Goal: Task Accomplishment & Management: Complete application form

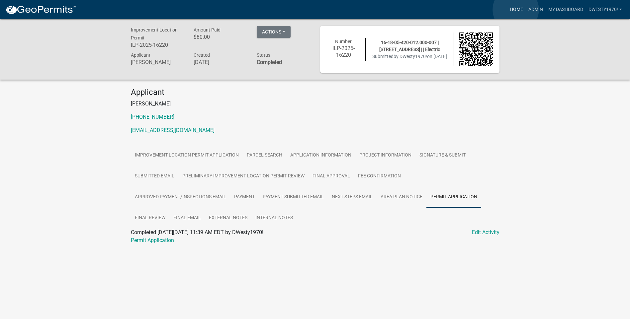
click at [516, 10] on link "Home" at bounding box center [516, 9] width 19 height 13
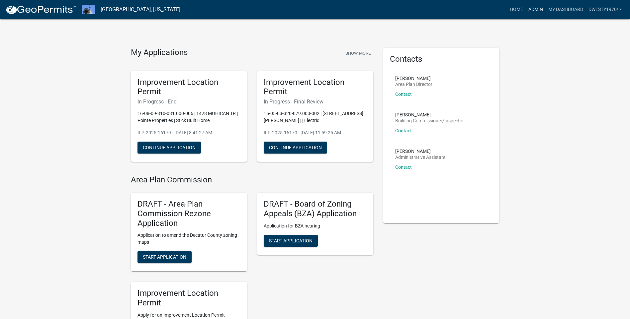
click at [537, 11] on link "Admin" at bounding box center [536, 9] width 20 height 13
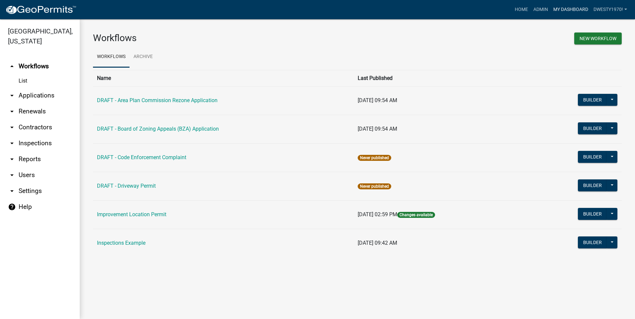
click at [566, 12] on link "My Dashboard" at bounding box center [571, 9] width 40 height 13
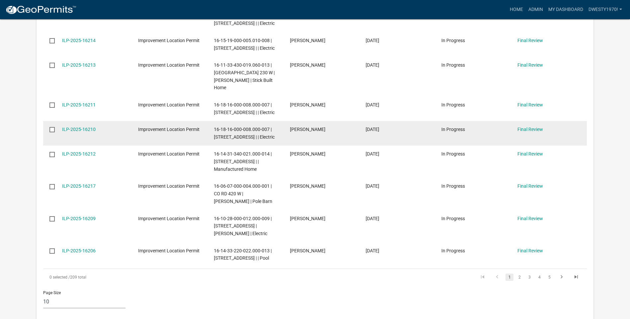
scroll to position [719, 0]
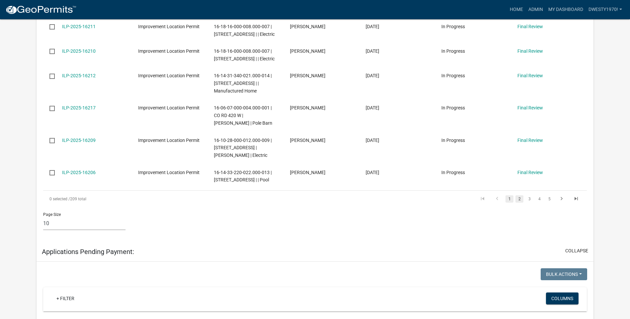
click at [521, 203] on link "2" at bounding box center [519, 199] width 8 height 7
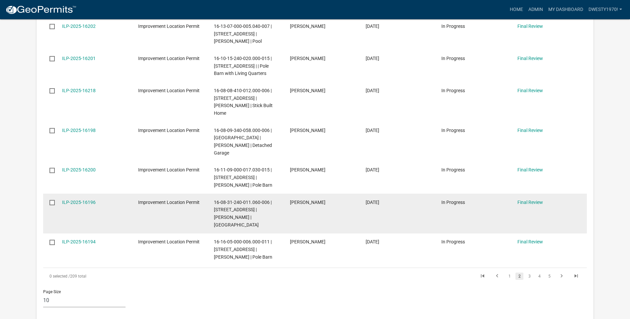
scroll to position [697, 0]
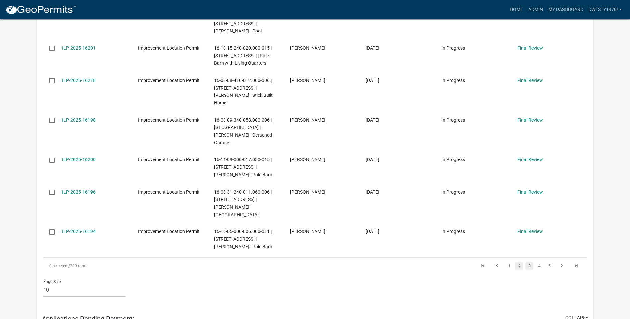
click at [530, 263] on link "3" at bounding box center [529, 266] width 8 height 7
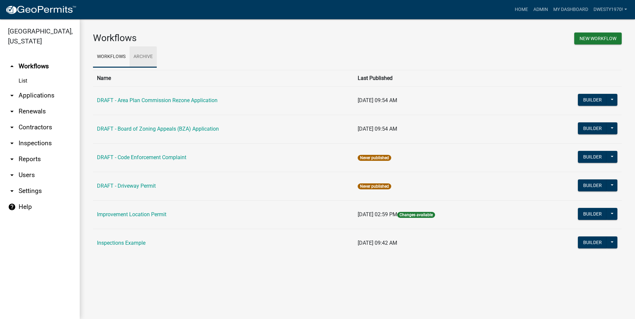
click at [145, 57] on link "Archive" at bounding box center [143, 56] width 27 height 21
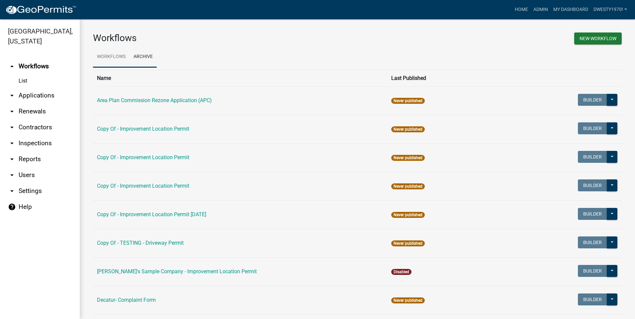
click at [115, 55] on link "Workflows" at bounding box center [111, 56] width 37 height 21
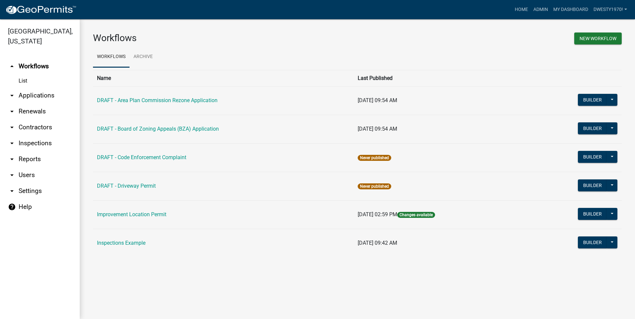
click at [17, 83] on link "List" at bounding box center [40, 80] width 80 height 13
click at [23, 80] on link "List" at bounding box center [40, 80] width 80 height 13
click at [30, 96] on link "arrow_drop_down Applications" at bounding box center [40, 96] width 80 height 16
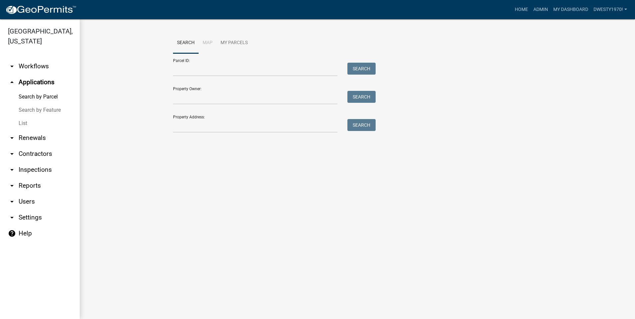
click at [42, 96] on link "Search by Parcel" at bounding box center [40, 96] width 80 height 13
drag, startPoint x: 248, startPoint y: 71, endPoint x: 244, endPoint y: 72, distance: 4.7
click at [248, 71] on input "Parcel ID:" at bounding box center [255, 70] width 164 height 14
type input "161402130010020009"
click at [360, 67] on button "Search" at bounding box center [361, 69] width 28 height 12
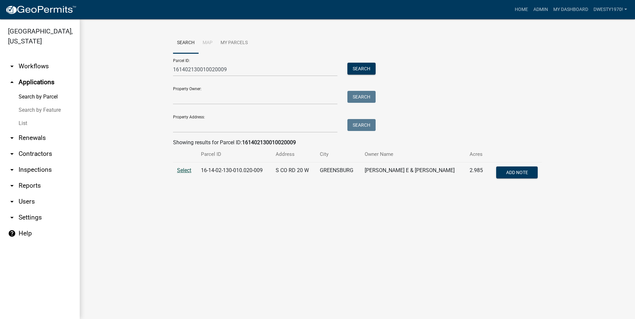
click at [186, 171] on span "Select" at bounding box center [184, 170] width 14 height 6
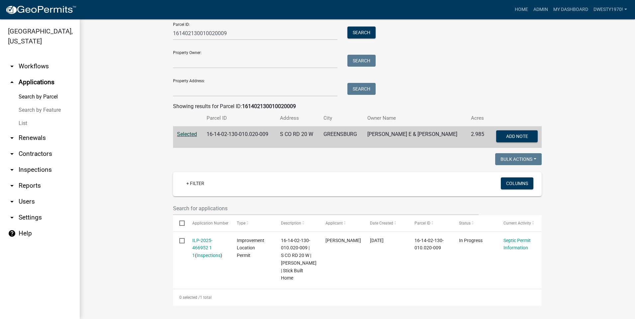
scroll to position [44, 0]
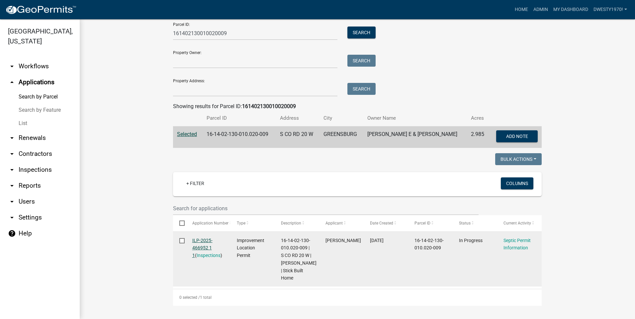
click at [199, 238] on link "ILP-2025-466952 1 1" at bounding box center [202, 248] width 20 height 21
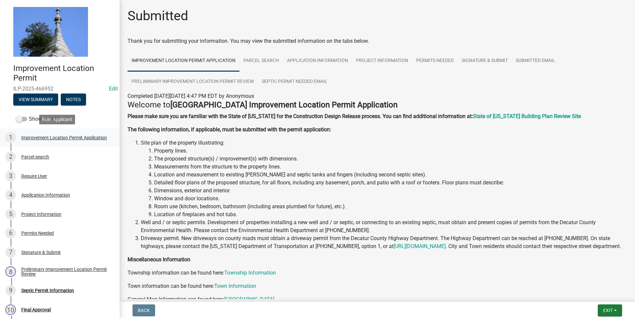
click at [72, 136] on div "Improvement Location Permit Application" at bounding box center [64, 137] width 86 height 5
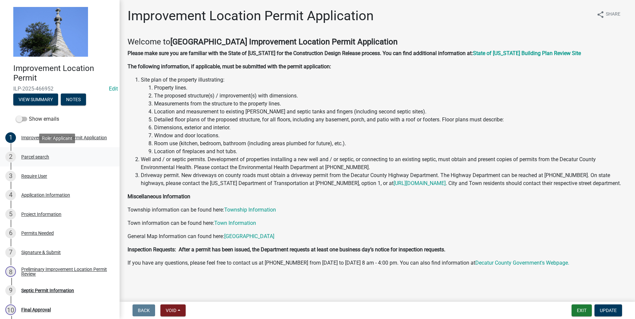
click at [37, 156] on div "Parcel search" at bounding box center [35, 157] width 28 height 5
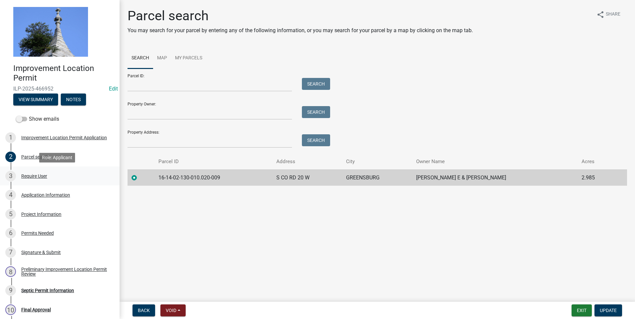
click at [35, 173] on div "3 Require User" at bounding box center [57, 176] width 104 height 11
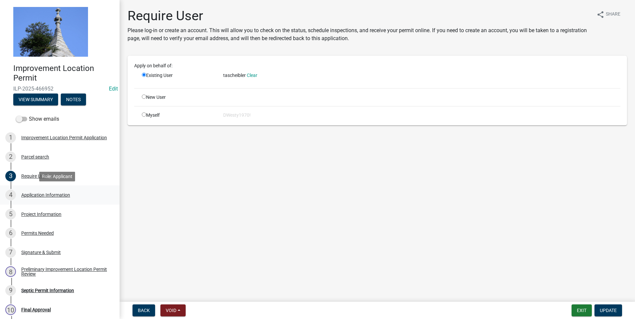
click at [32, 194] on div "Application Information" at bounding box center [45, 195] width 49 height 5
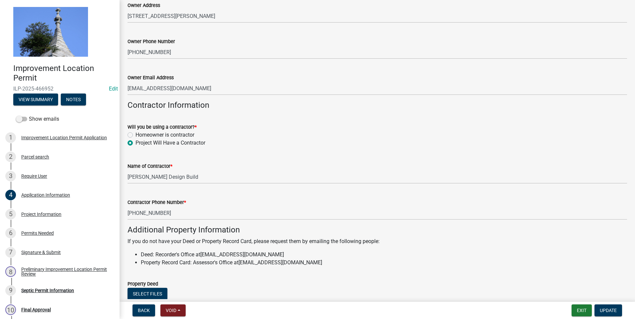
scroll to position [299, 0]
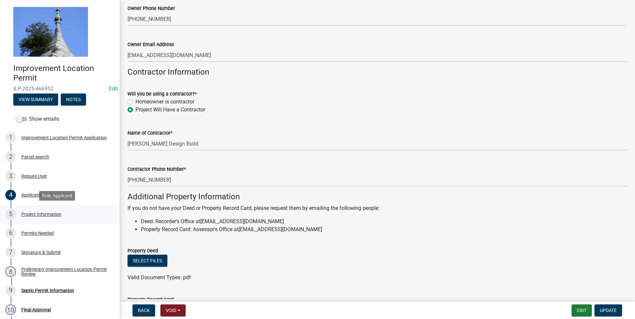
click at [36, 215] on div "Project Information" at bounding box center [41, 214] width 40 height 5
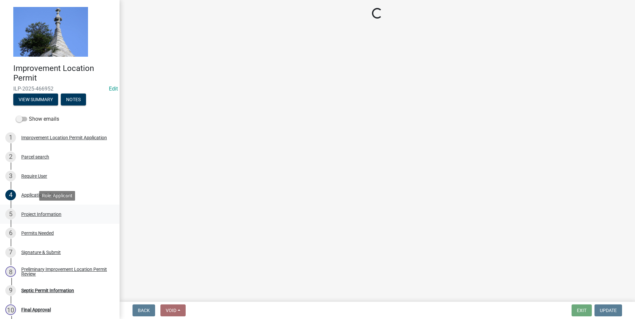
select select "9d64ea5b-356b-46b9-9003-cd08e8d798e4"
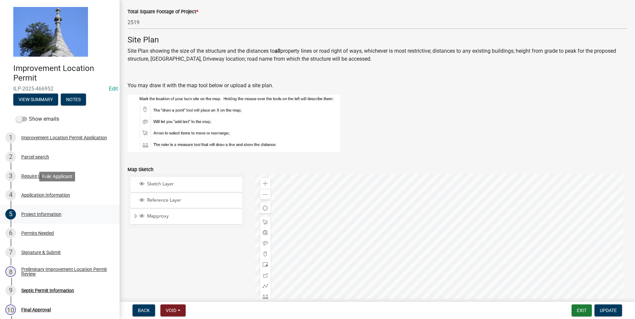
scroll to position [432, 0]
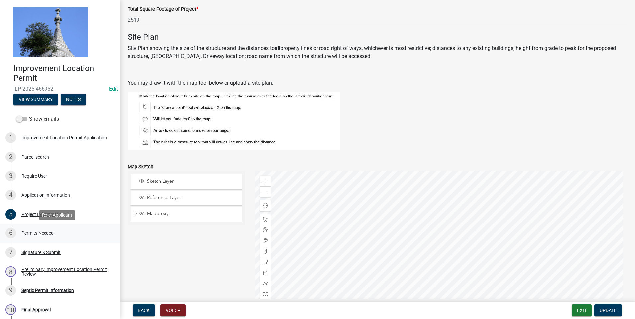
click at [42, 231] on div "Permits Needed" at bounding box center [37, 233] width 33 height 5
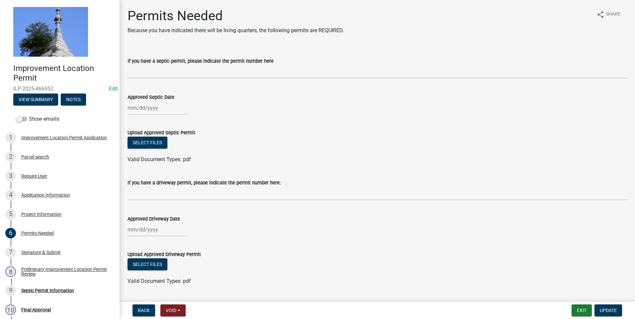
scroll to position [18, 0]
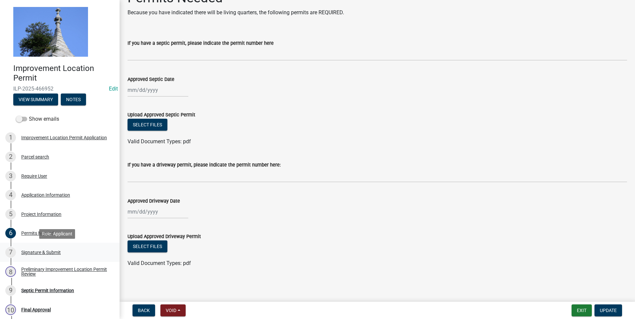
click at [45, 252] on div "Signature & Submit" at bounding box center [41, 252] width 40 height 5
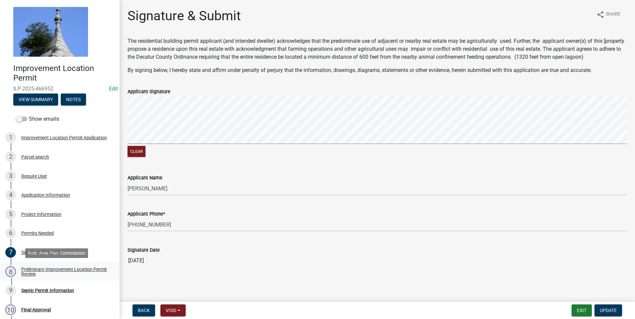
click at [59, 270] on div "Preliminary Improvement Location Permit Review" at bounding box center [65, 271] width 88 height 9
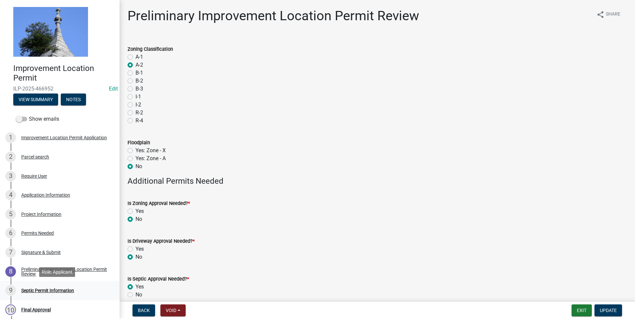
click at [62, 291] on div "Septic Permit Information" at bounding box center [47, 291] width 53 height 5
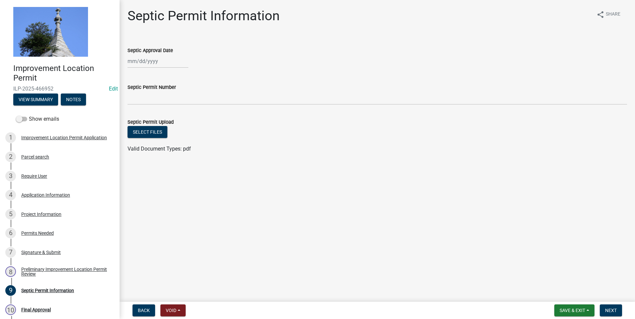
select select "9"
select select "2025"
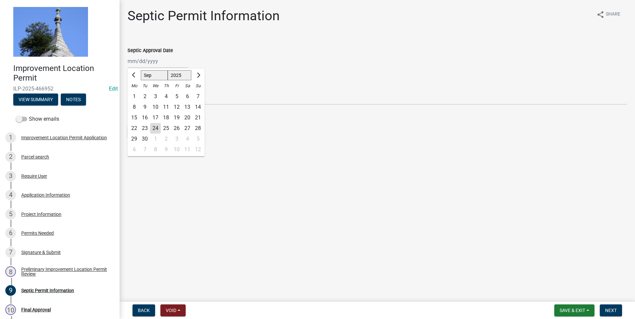
click at [133, 60] on div "[PERSON_NAME] Feb Mar Apr [PERSON_NAME][DATE] Oct Nov [DATE] 1526 1527 1528 152…" at bounding box center [158, 61] width 61 height 14
click at [157, 127] on div "24" at bounding box center [155, 128] width 11 height 11
type input "[DATE]"
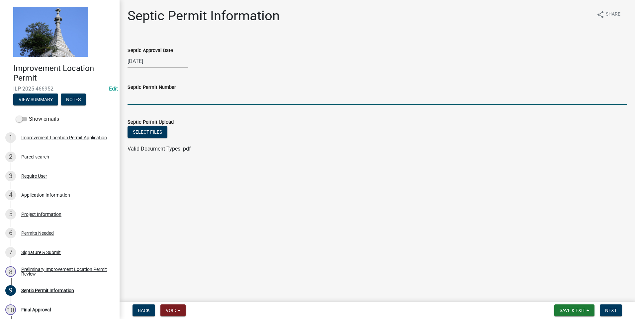
click at [153, 102] on input "Septic Permit Number" at bounding box center [377, 98] width 499 height 14
type input "202509-8"
click at [613, 311] on span "Next" at bounding box center [611, 310] width 12 height 5
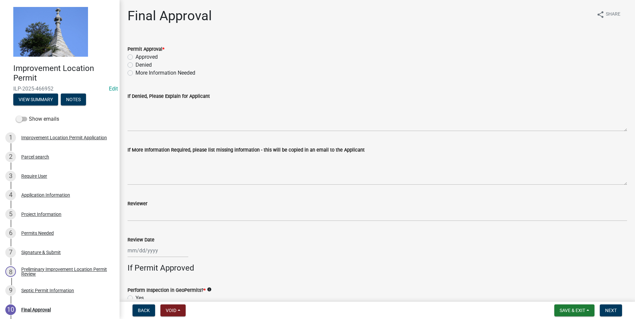
click at [135, 56] on label "Approved" at bounding box center [146, 57] width 22 height 8
click at [135, 56] on input "Approved" at bounding box center [137, 55] width 4 height 4
radio input "true"
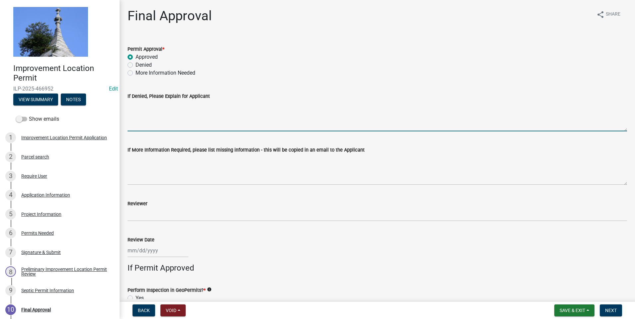
click at [145, 127] on textarea "If Denied, Please Explain for Applicant" at bounding box center [377, 115] width 499 height 31
click at [130, 250] on div at bounding box center [158, 251] width 61 height 14
select select "9"
select select "2025"
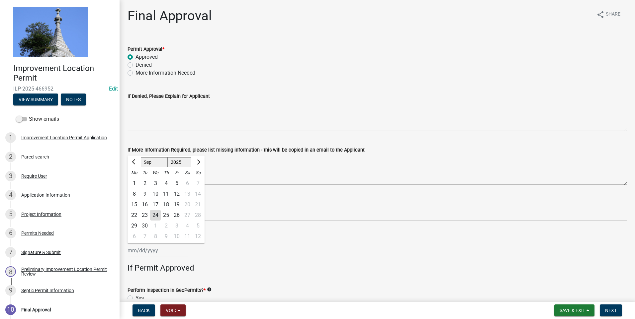
click at [153, 214] on div "24" at bounding box center [155, 215] width 11 height 11
type input "[DATE]"
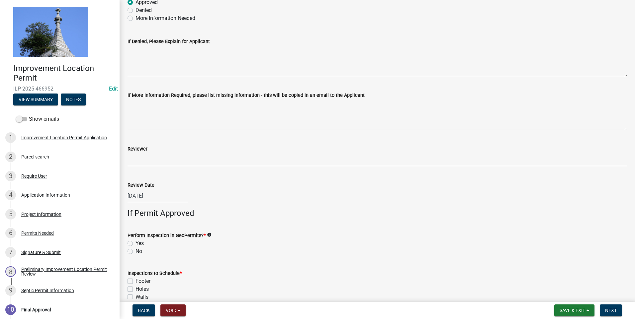
scroll to position [66, 0]
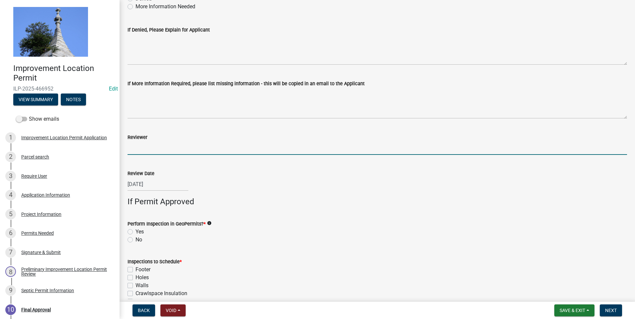
click at [158, 151] on input "Reviewer" at bounding box center [377, 148] width 499 height 14
type input "DSW"
type input "70"
type input "30"
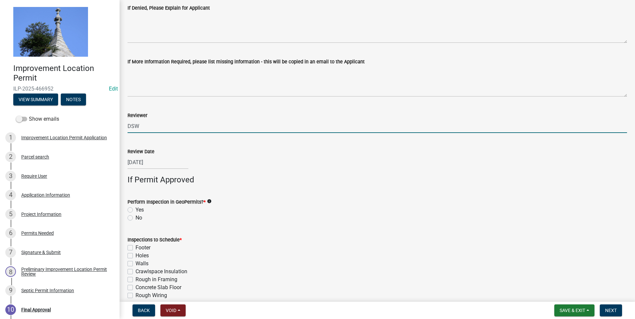
scroll to position [133, 0]
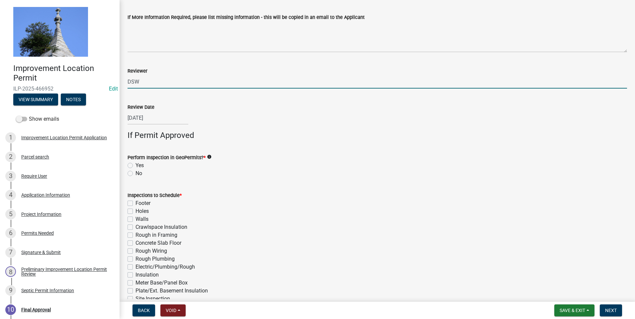
click at [135, 173] on label "No" at bounding box center [138, 174] width 7 height 8
click at [135, 173] on input "No" at bounding box center [137, 172] width 4 height 4
radio input "true"
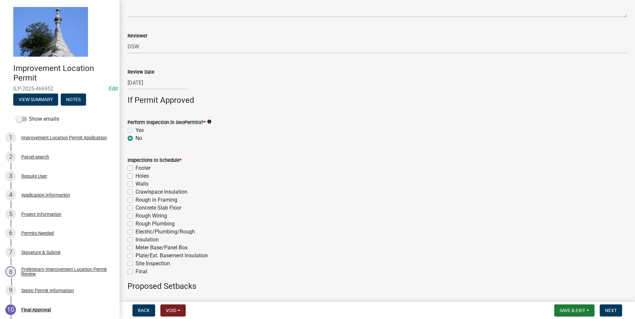
scroll to position [232, 0]
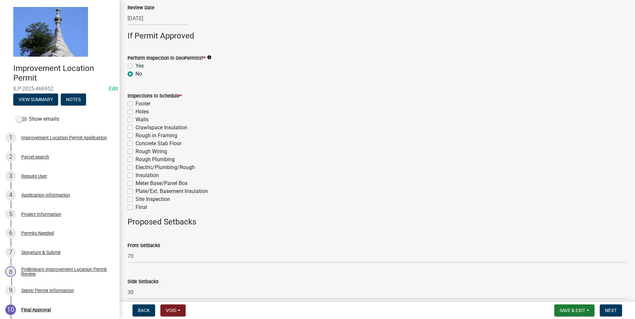
click at [135, 208] on label "Final" at bounding box center [141, 208] width 12 height 8
click at [135, 208] on input "Final" at bounding box center [137, 206] width 4 height 4
checkbox input "true"
checkbox input "false"
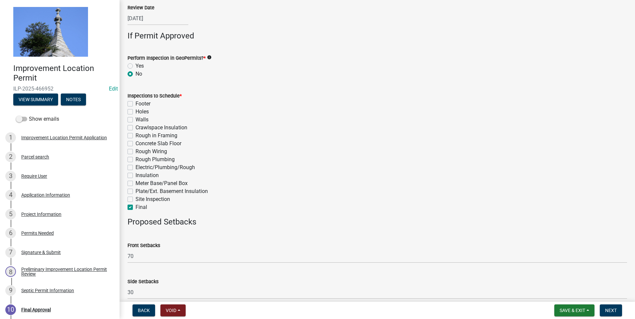
checkbox input "false"
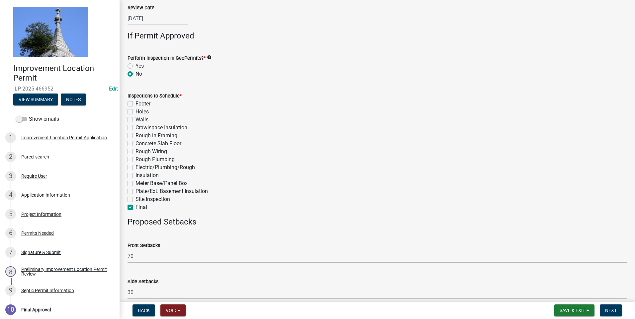
checkbox input "false"
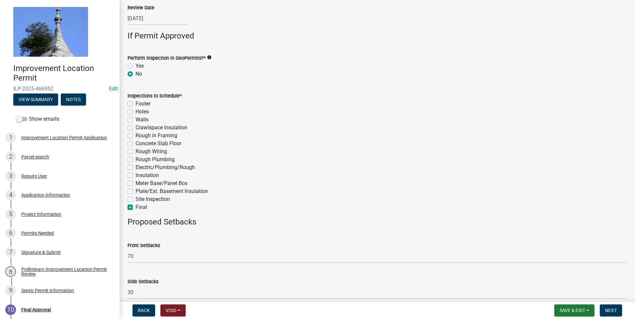
checkbox input "false"
checkbox input "true"
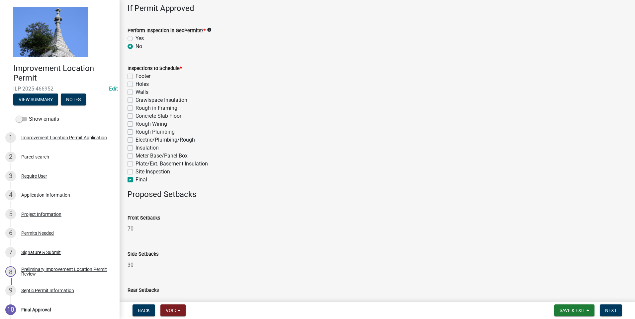
scroll to position [300, 0]
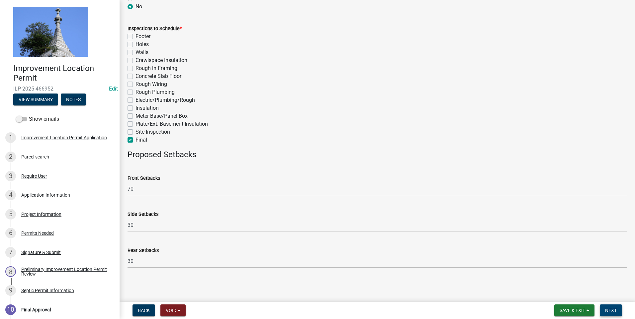
click at [611, 311] on span "Next" at bounding box center [611, 310] width 12 height 5
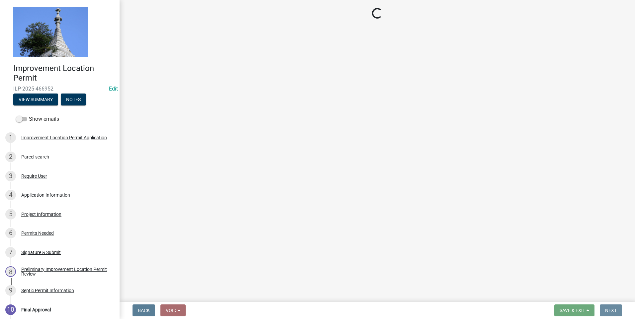
scroll to position [0, 0]
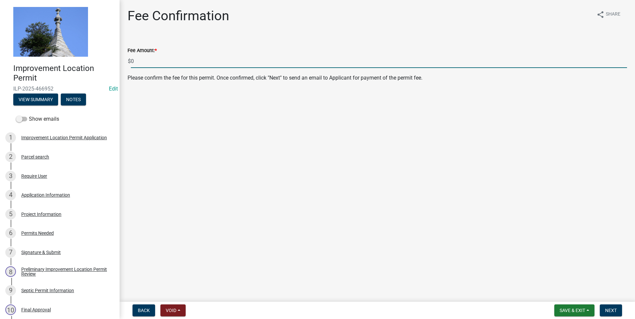
click at [132, 61] on input "0" at bounding box center [379, 61] width 496 height 14
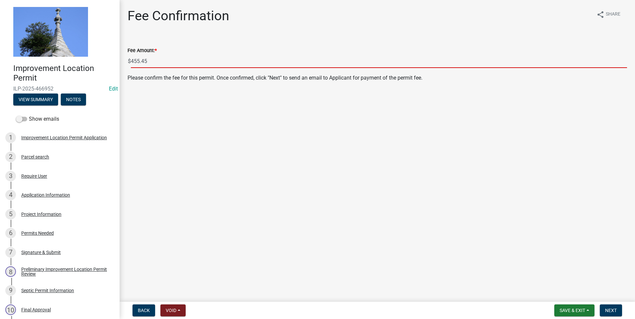
type input "455.45"
click at [225, 90] on div "Fee Confirmation share Share Fee Amount: * $ 455.45 Please confirm the fee for …" at bounding box center [377, 50] width 509 height 85
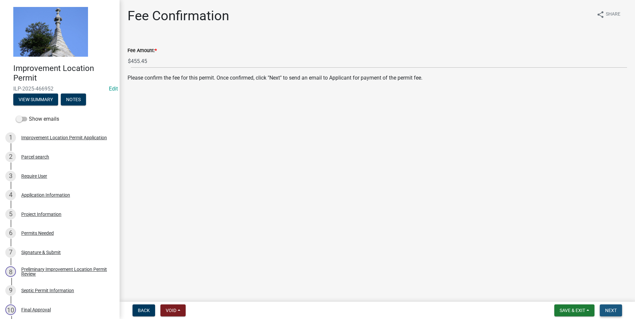
click at [612, 310] on span "Next" at bounding box center [611, 310] width 12 height 5
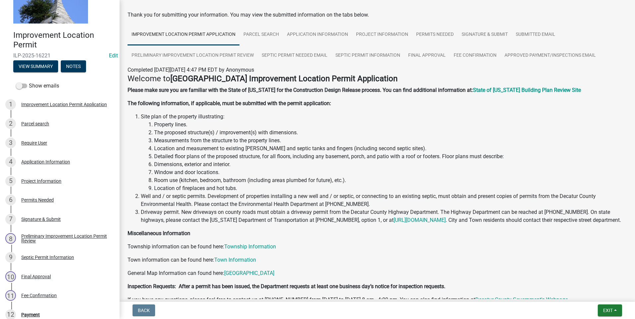
scroll to position [78, 0]
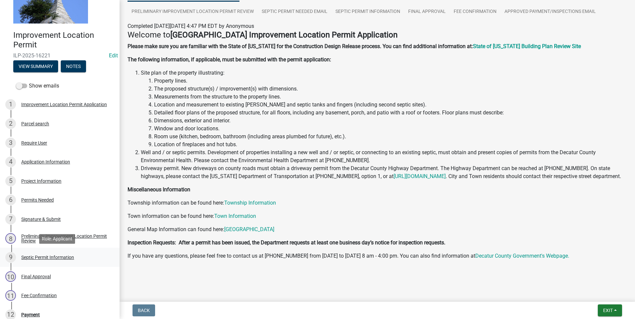
click at [57, 258] on div "Septic Permit Information" at bounding box center [47, 257] width 53 height 5
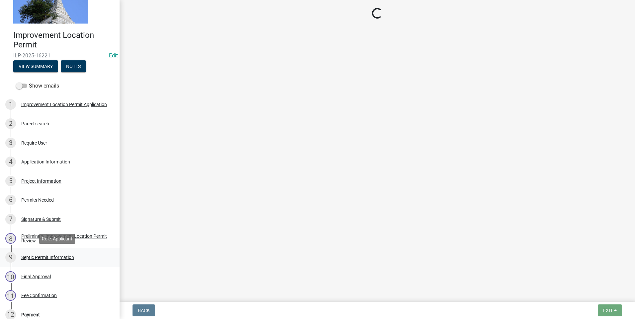
scroll to position [0, 0]
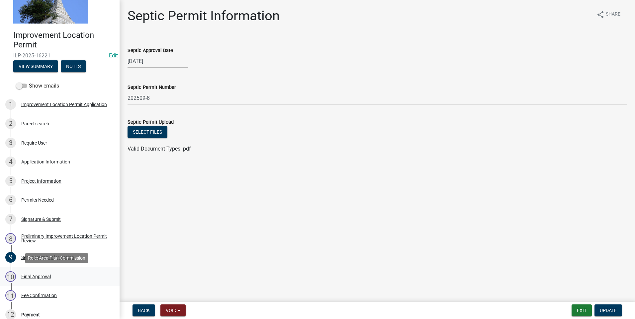
click at [42, 278] on div "Final Approval" at bounding box center [36, 277] width 30 height 5
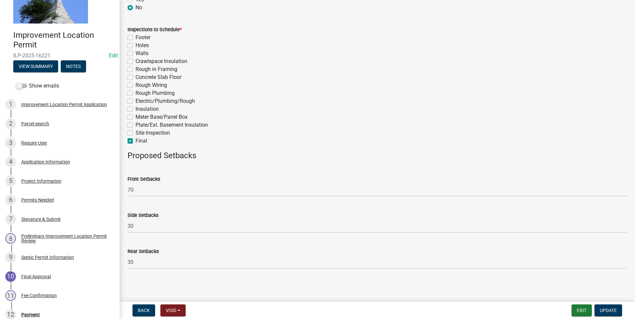
scroll to position [300, 0]
click at [36, 297] on div "Fee Confirmation" at bounding box center [39, 296] width 36 height 5
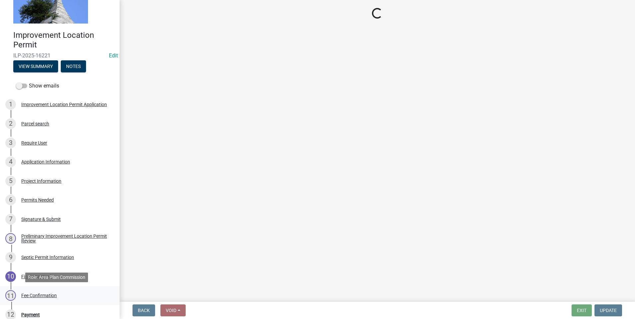
scroll to position [0, 0]
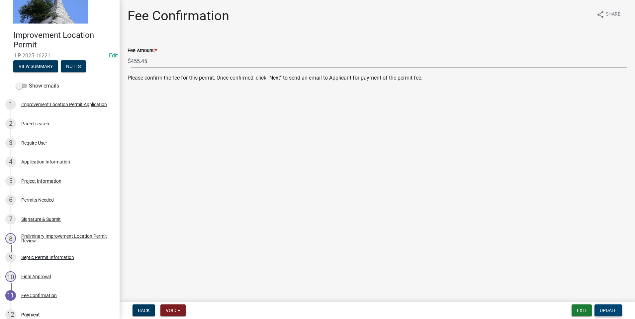
click at [610, 312] on span "Update" at bounding box center [608, 310] width 17 height 5
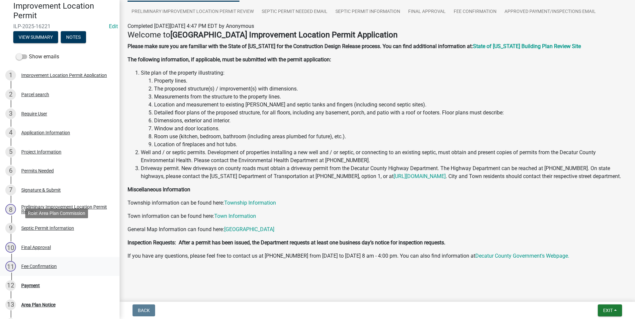
scroll to position [100, 0]
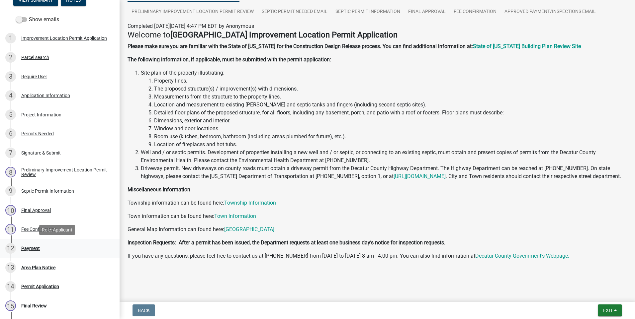
click at [28, 248] on div "Payment" at bounding box center [30, 248] width 19 height 5
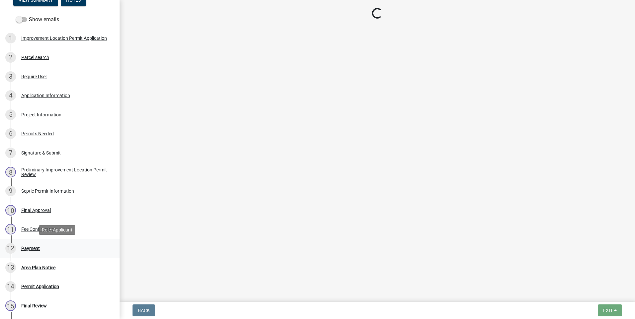
scroll to position [0, 0]
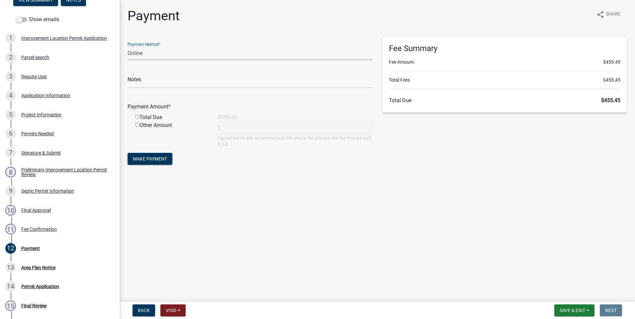
click at [147, 51] on select "Credit Card POS Check Cash Online" at bounding box center [250, 53] width 245 height 14
select select "1: 0"
click at [128, 46] on select "Credit Card POS Check Cash Online" at bounding box center [250, 53] width 245 height 14
click at [151, 78] on input "text" at bounding box center [250, 82] width 245 height 14
type input "11749"
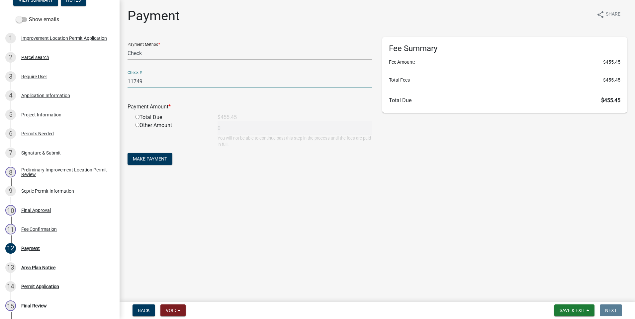
click at [138, 118] on input "radio" at bounding box center [137, 117] width 4 height 4
radio input "true"
type input "455.45"
click at [147, 155] on button "Make Payment" at bounding box center [150, 159] width 45 height 12
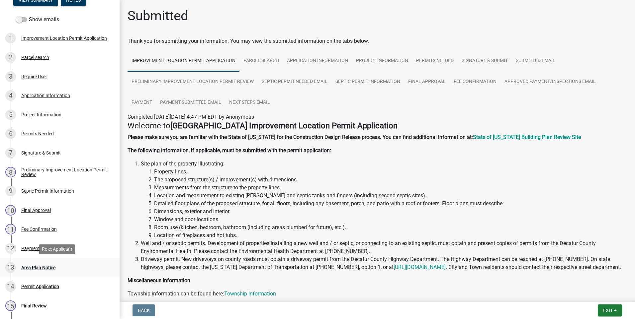
click at [35, 267] on div "Area Plan Notice" at bounding box center [38, 268] width 34 height 5
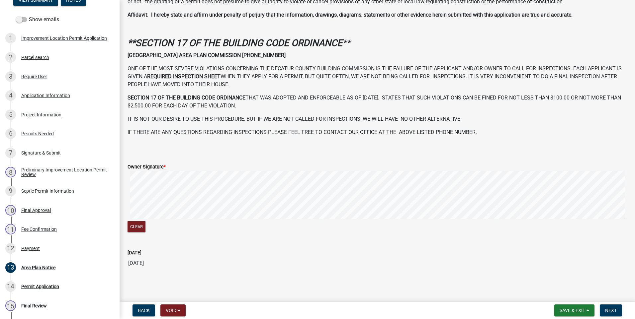
scroll to position [174, 0]
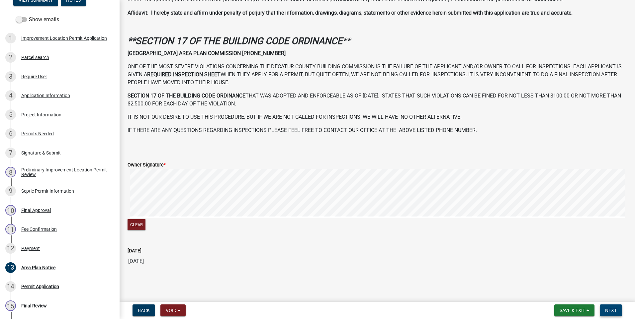
click at [612, 309] on span "Next" at bounding box center [611, 310] width 12 height 5
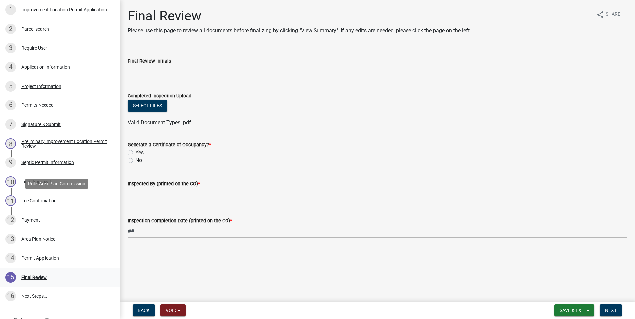
scroll to position [166, 0]
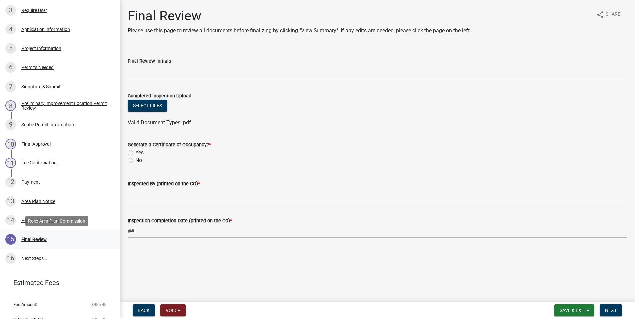
click at [38, 239] on div "Final Review" at bounding box center [34, 239] width 26 height 5
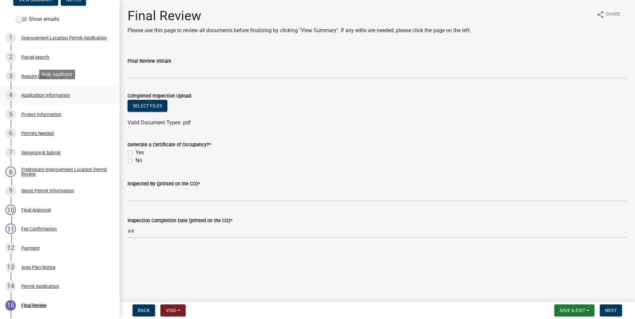
scroll to position [100, 0]
click at [62, 96] on div "Application Information" at bounding box center [45, 95] width 49 height 5
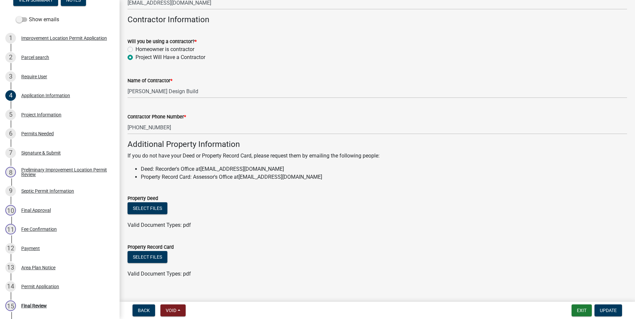
scroll to position [362, 0]
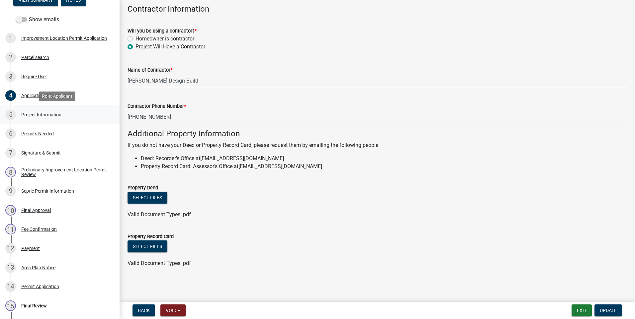
click at [56, 118] on div "5 Project Information" at bounding box center [57, 115] width 104 height 11
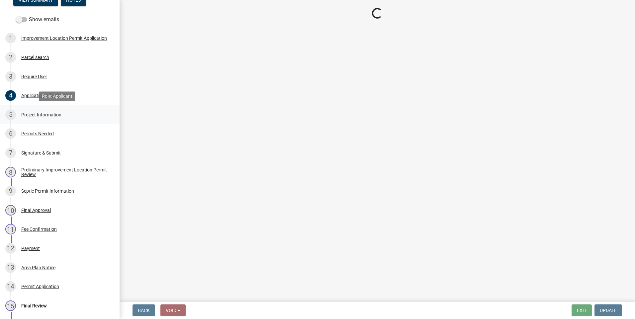
scroll to position [0, 0]
select select "9d64ea5b-356b-46b9-9003-cd08e8d798e4"
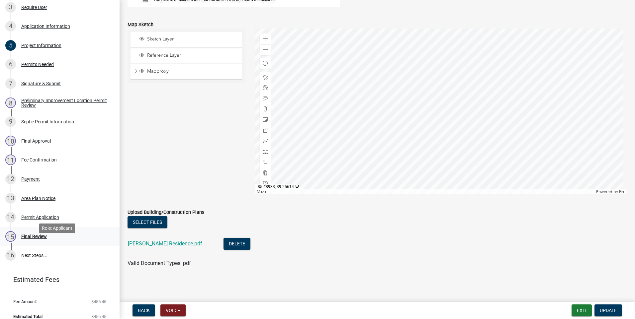
scroll to position [177, 0]
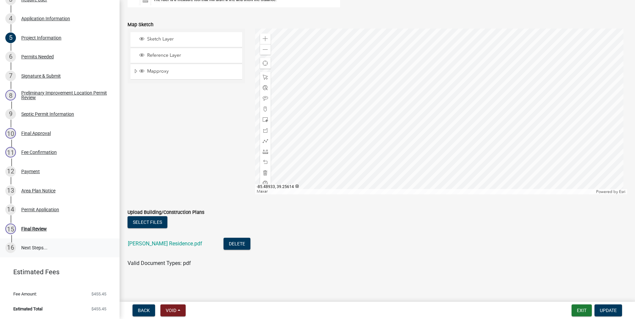
click at [35, 248] on link "16 Next Steps..." at bounding box center [60, 248] width 120 height 19
click at [605, 312] on span "Update" at bounding box center [608, 310] width 17 height 5
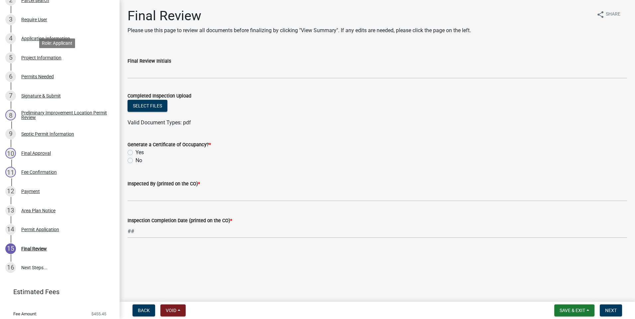
scroll to position [110, 0]
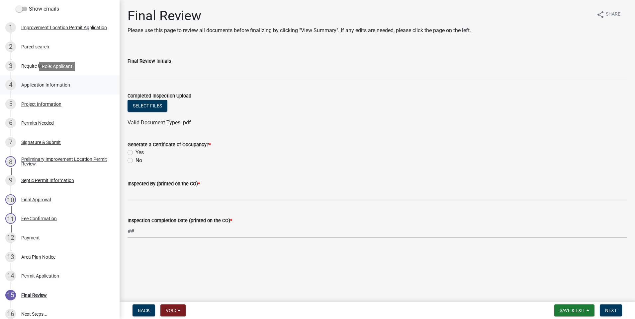
click at [44, 85] on div "Application Information" at bounding box center [45, 85] width 49 height 5
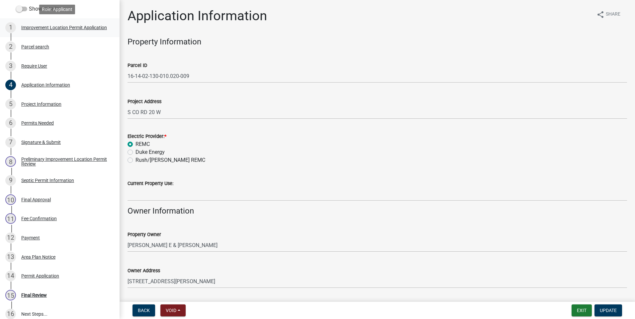
click at [61, 25] on div "Improvement Location Permit Application" at bounding box center [64, 27] width 86 height 5
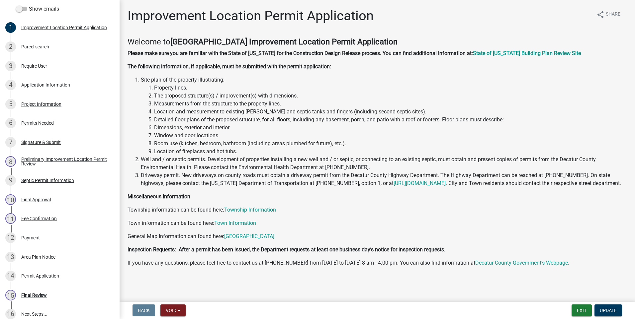
scroll to position [7, 0]
click at [38, 202] on div "Final Approval" at bounding box center [36, 200] width 30 height 5
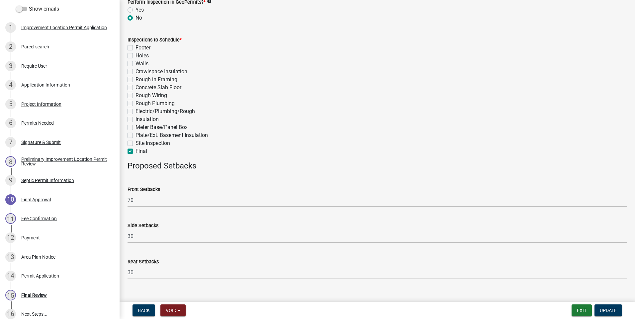
scroll to position [290, 0]
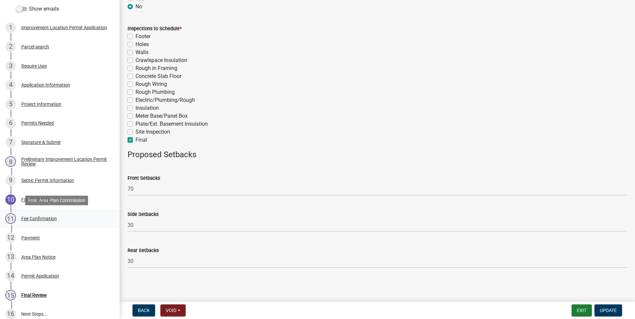
click at [43, 219] on div "Fee Confirmation" at bounding box center [39, 219] width 36 height 5
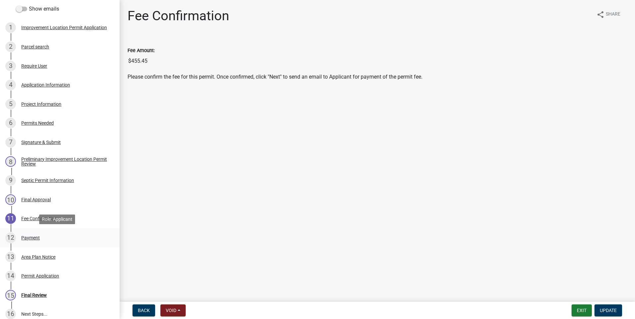
click at [31, 237] on div "Payment" at bounding box center [30, 238] width 19 height 5
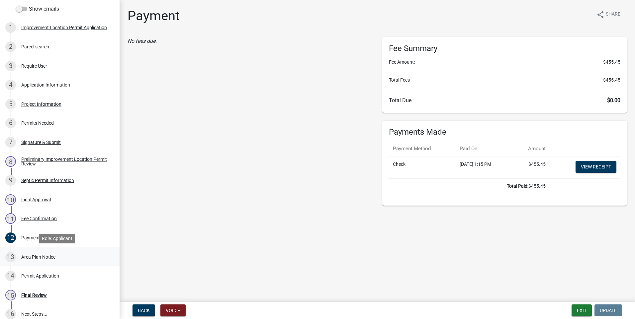
click at [38, 258] on div "Area Plan Notice" at bounding box center [38, 257] width 34 height 5
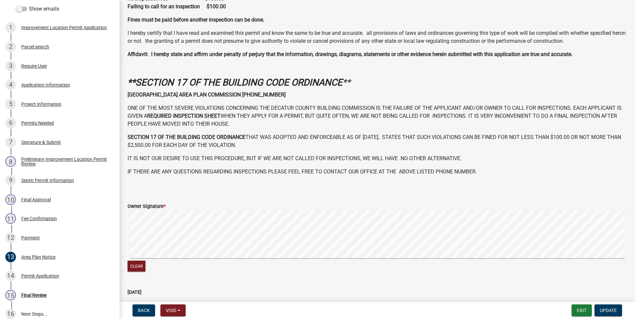
scroll to position [174, 0]
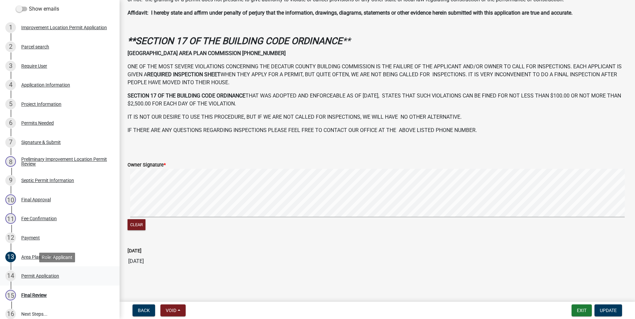
click at [35, 275] on div "Permit Application" at bounding box center [40, 276] width 38 height 5
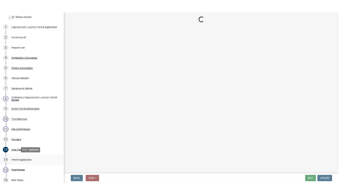
scroll to position [0, 0]
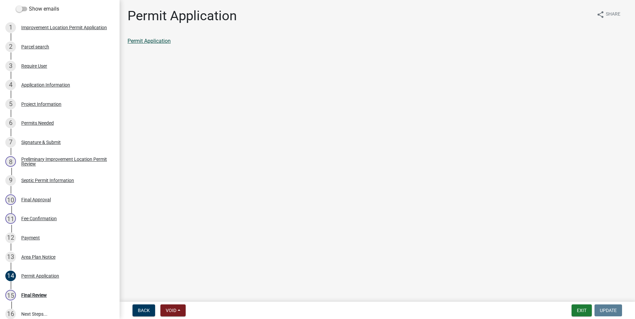
click at [163, 42] on link "Permit Application" at bounding box center [149, 41] width 43 height 6
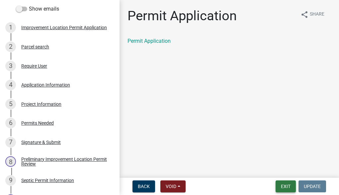
click at [290, 189] on button "Exit" at bounding box center [286, 187] width 20 height 12
